Goal: Task Accomplishment & Management: Use online tool/utility

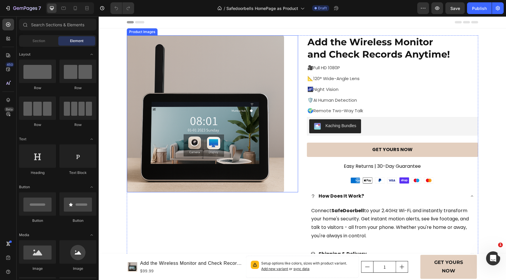
click at [255, 113] on img at bounding box center [205, 113] width 157 height 157
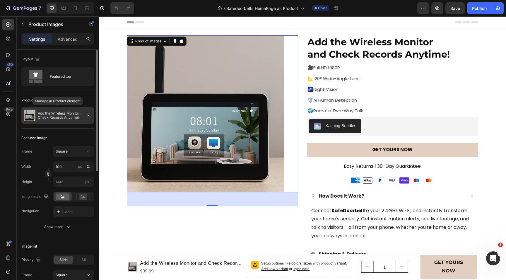
click at [50, 119] on p "Add the Wireless Monitor and Check Records Anytime!" at bounding box center [65, 115] width 54 height 8
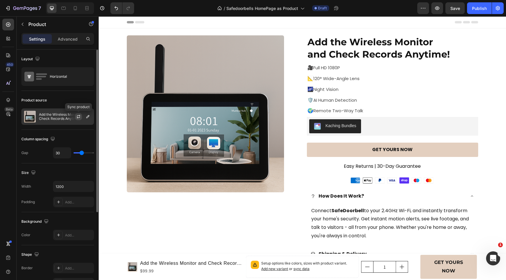
click at [80, 117] on icon "button" at bounding box center [78, 118] width 3 height 2
click at [88, 117] on icon "button" at bounding box center [87, 116] width 3 height 3
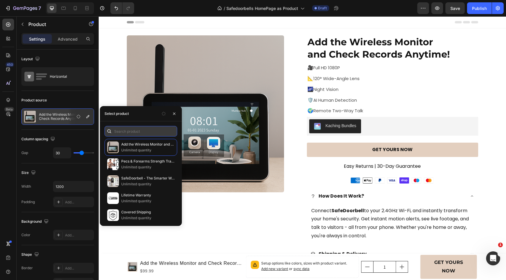
click at [127, 131] on input "text" at bounding box center [140, 131] width 73 height 11
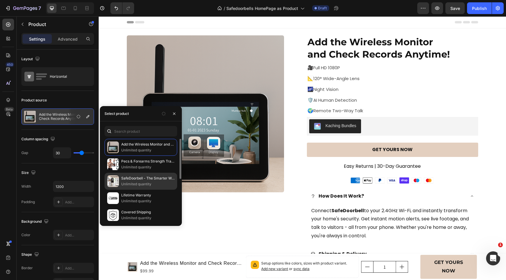
click at [129, 182] on p "Unlimited quantity" at bounding box center [147, 184] width 53 height 6
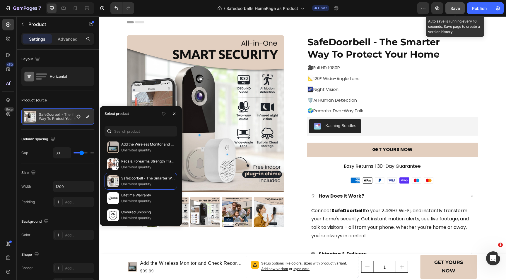
click at [455, 8] on span "Save" at bounding box center [455, 8] width 10 height 5
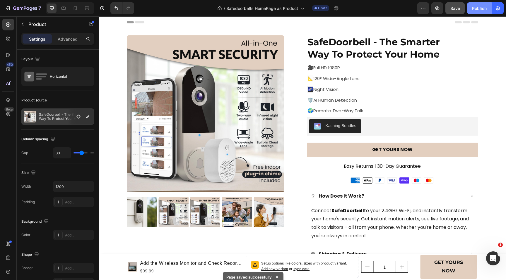
click at [478, 12] on button "Publish" at bounding box center [479, 8] width 25 height 12
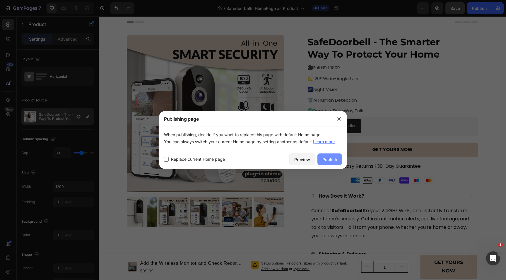
click at [333, 158] on div "Publish" at bounding box center [329, 160] width 15 height 6
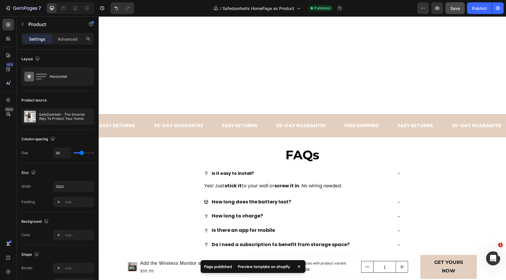
scroll to position [2058, 0]
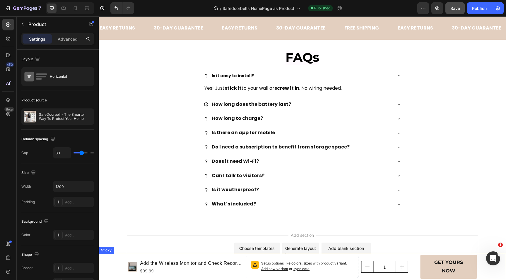
click at [120, 265] on div "Product Images Add the Wireless Monitor and Check Records Anytime! Product Titl…" at bounding box center [302, 267] width 407 height 26
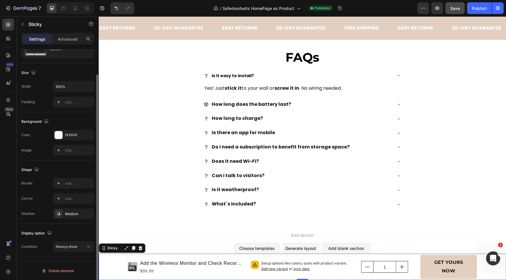
scroll to position [0, 0]
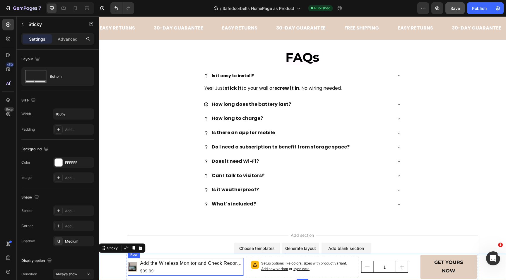
click at [133, 257] on div "Row" at bounding box center [134, 254] width 12 height 7
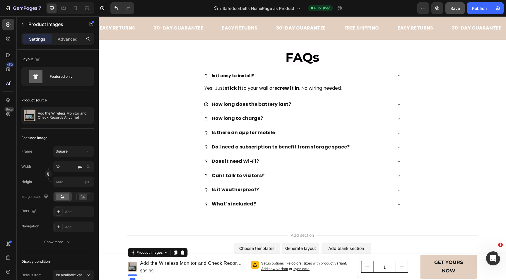
click at [134, 264] on img at bounding box center [132, 266] width 9 height 9
click at [89, 116] on icon "button" at bounding box center [88, 115] width 5 height 5
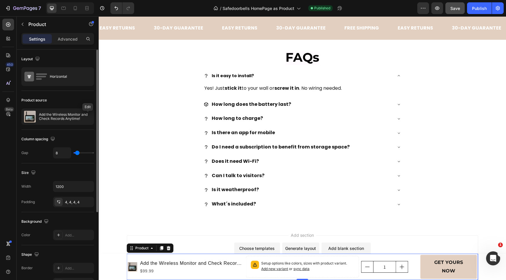
click at [0, 0] on icon "button" at bounding box center [0, 0] width 0 height 0
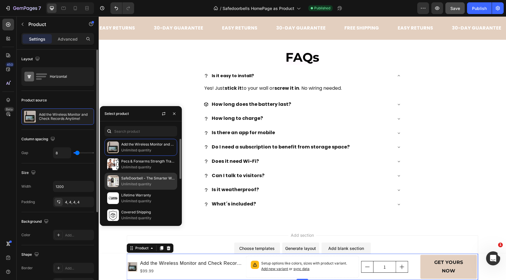
click at [135, 184] on p "Unlimited quantity" at bounding box center [147, 184] width 53 height 6
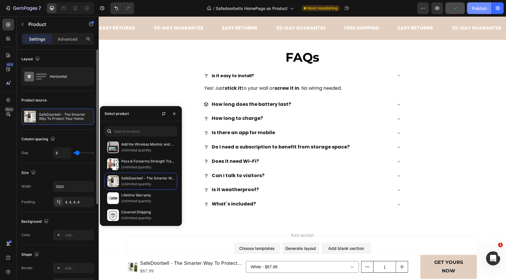
click at [478, 8] on div "Publish" at bounding box center [479, 8] width 15 height 6
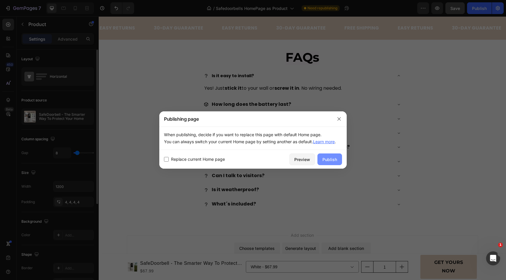
click at [332, 159] on div "Publish" at bounding box center [329, 160] width 15 height 6
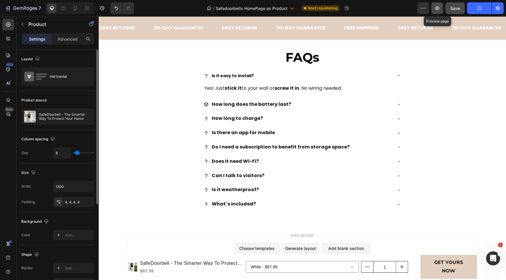
click at [440, 10] on button "button" at bounding box center [437, 8] width 12 height 12
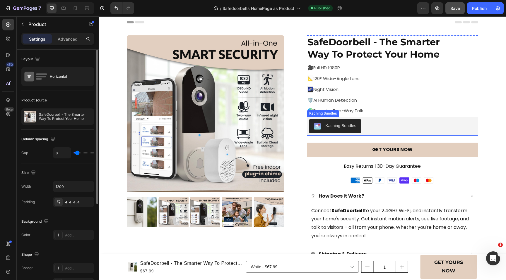
click at [365, 128] on div "Kaching Bundles" at bounding box center [392, 126] width 167 height 14
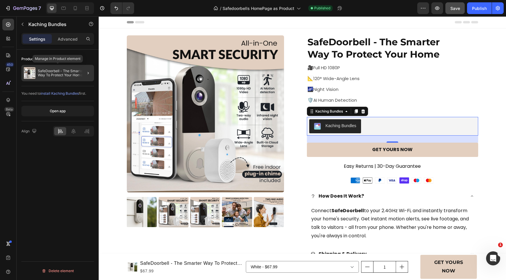
click at [53, 74] on p "SafeDoorbell - The Smarter Way To Protect Your Home" at bounding box center [65, 73] width 54 height 8
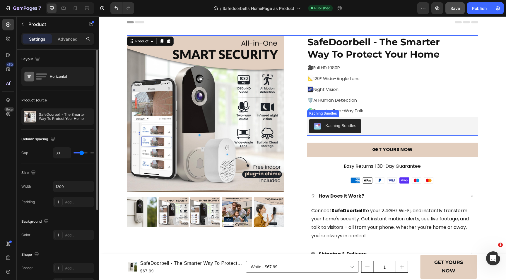
click at [410, 133] on div "Kaching Bundles" at bounding box center [392, 126] width 167 height 14
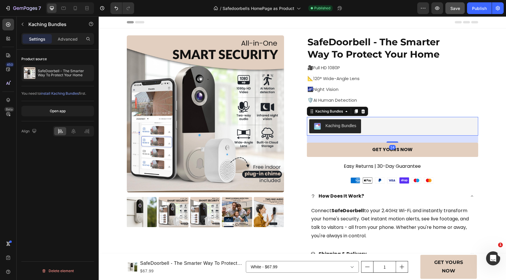
click at [61, 95] on span "install Kaching Bundles" at bounding box center [60, 93] width 38 height 4
click at [57, 114] on div "Open app" at bounding box center [58, 111] width 16 height 5
click at [337, 112] on div "Kaching Bundles" at bounding box center [329, 111] width 30 height 5
click at [378, 122] on div "Kaching Bundles" at bounding box center [392, 126] width 167 height 14
click at [324, 125] on div "Kaching Bundles" at bounding box center [335, 126] width 42 height 7
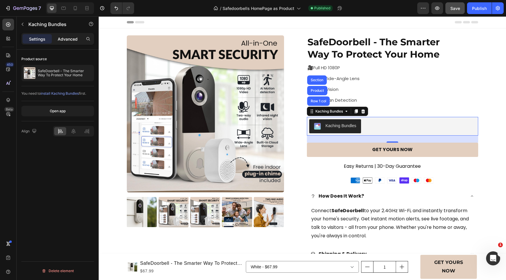
click at [74, 41] on p "Advanced" at bounding box center [68, 39] width 20 height 6
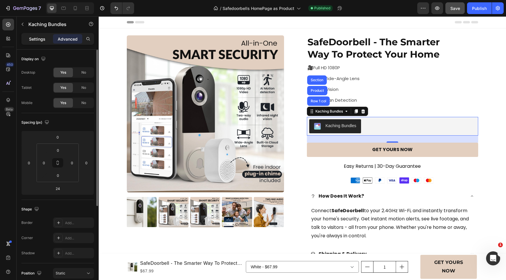
click at [35, 41] on p "Settings" at bounding box center [37, 39] width 16 height 6
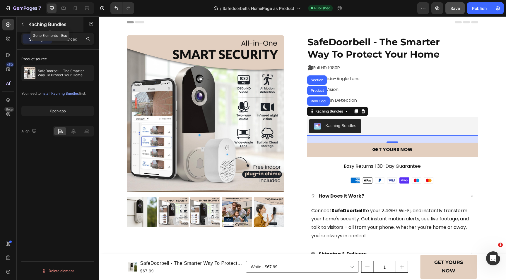
click at [24, 23] on icon "button" at bounding box center [22, 24] width 5 height 5
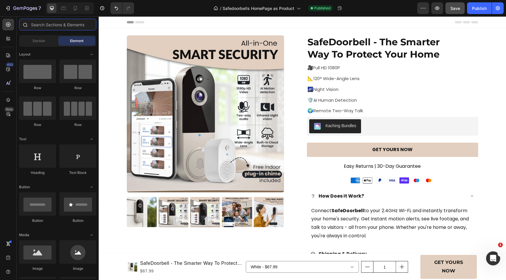
click at [49, 22] on input "text" at bounding box center [57, 25] width 77 height 12
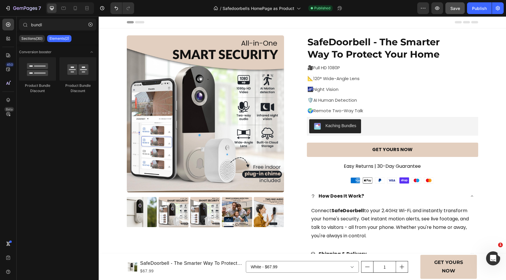
click at [62, 41] on div "Elements(2)" at bounding box center [59, 38] width 24 height 7
click at [32, 36] on div "Sections(30)" at bounding box center [32, 38] width 26 height 7
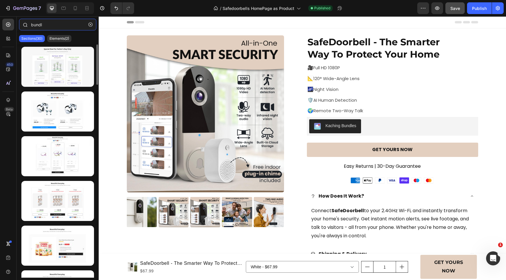
click at [49, 27] on input "bundl" at bounding box center [57, 25] width 77 height 12
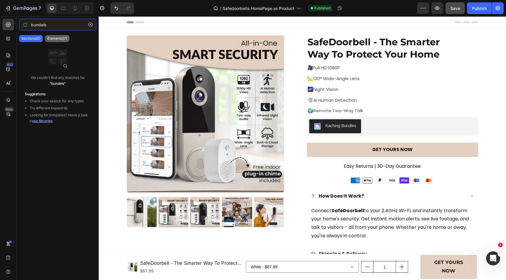
type input "bundels"
click at [58, 38] on p "Elements(7)" at bounding box center [57, 38] width 20 height 5
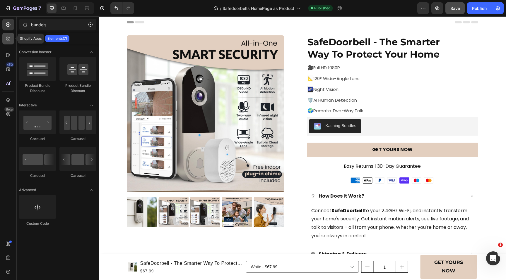
click at [11, 37] on icon at bounding box center [8, 39] width 6 height 6
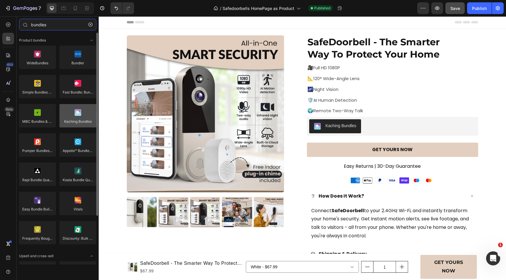
type input "bundles"
click at [72, 118] on div at bounding box center [77, 115] width 37 height 23
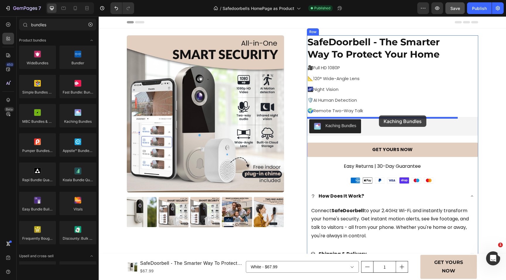
drag, startPoint x: 171, startPoint y: 131, endPoint x: 379, endPoint y: 115, distance: 208.7
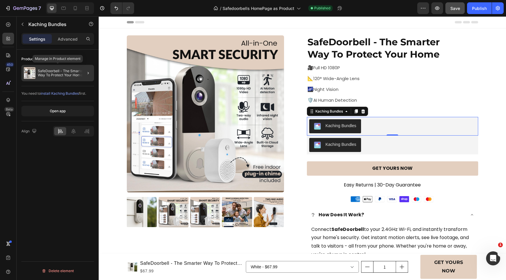
click at [52, 70] on p "SafeDoorbell - The Smarter Way To Protect Your Home" at bounding box center [65, 73] width 54 height 8
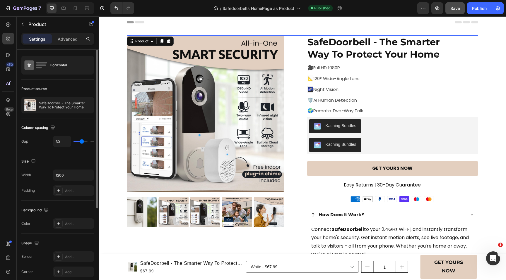
scroll to position [12, 0]
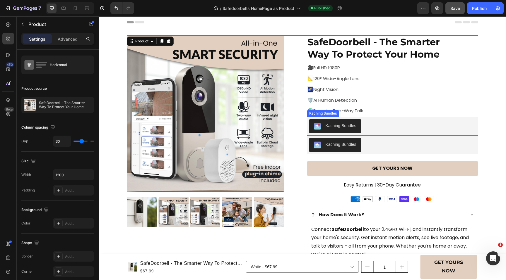
click at [376, 130] on div "Kaching Bundles" at bounding box center [392, 126] width 167 height 14
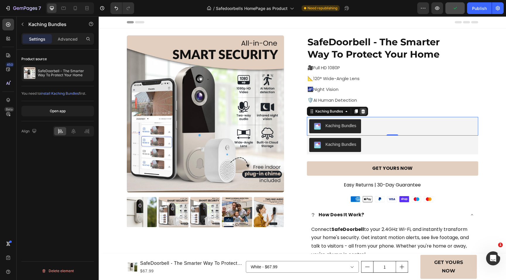
click at [364, 112] on icon at bounding box center [363, 111] width 4 height 4
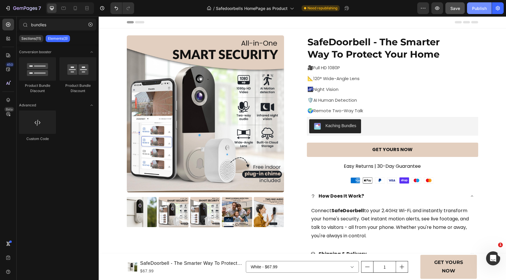
click at [486, 8] on div "Publish" at bounding box center [479, 8] width 15 height 6
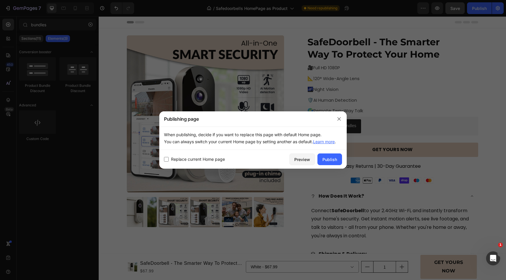
click at [203, 159] on span "Replace current Home page" at bounding box center [198, 159] width 54 height 7
checkbox input "true"
click at [332, 161] on div "Publish" at bounding box center [329, 160] width 15 height 6
